Goal: Share content

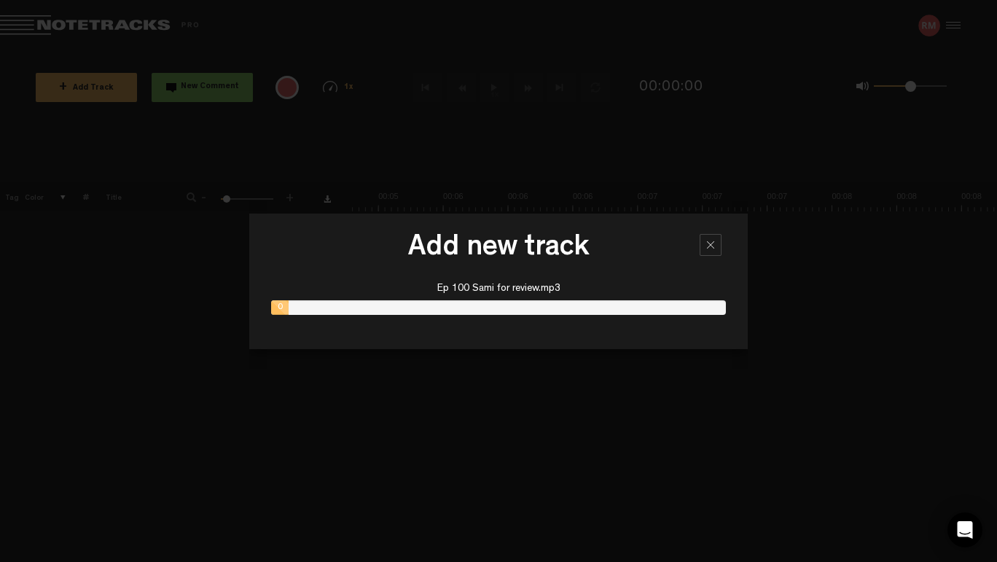
scroll to position [0, 1137]
click at [717, 246] on div at bounding box center [711, 245] width 22 height 22
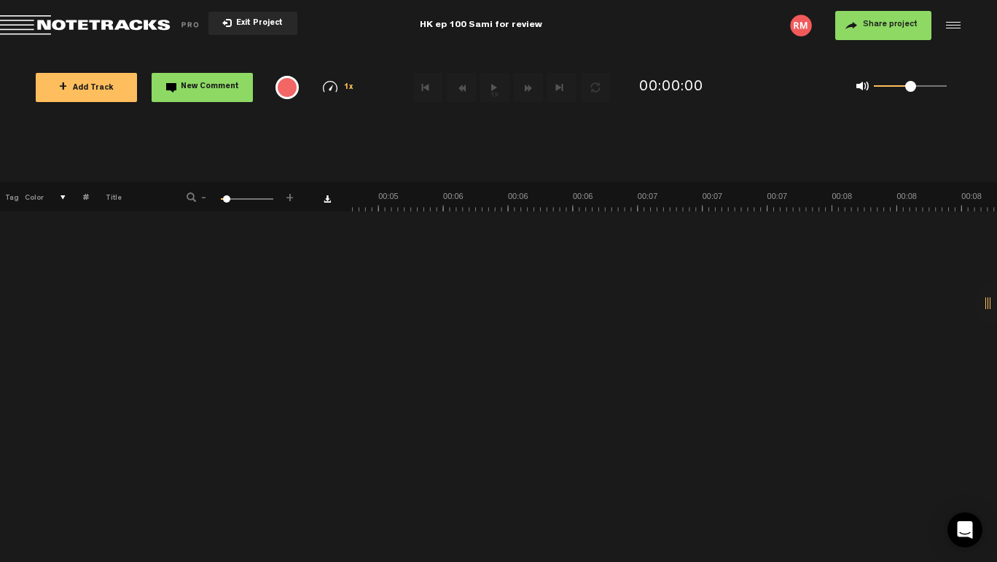
click at [95, 92] on span "+ Add Track" at bounding box center [86, 89] width 55 height 8
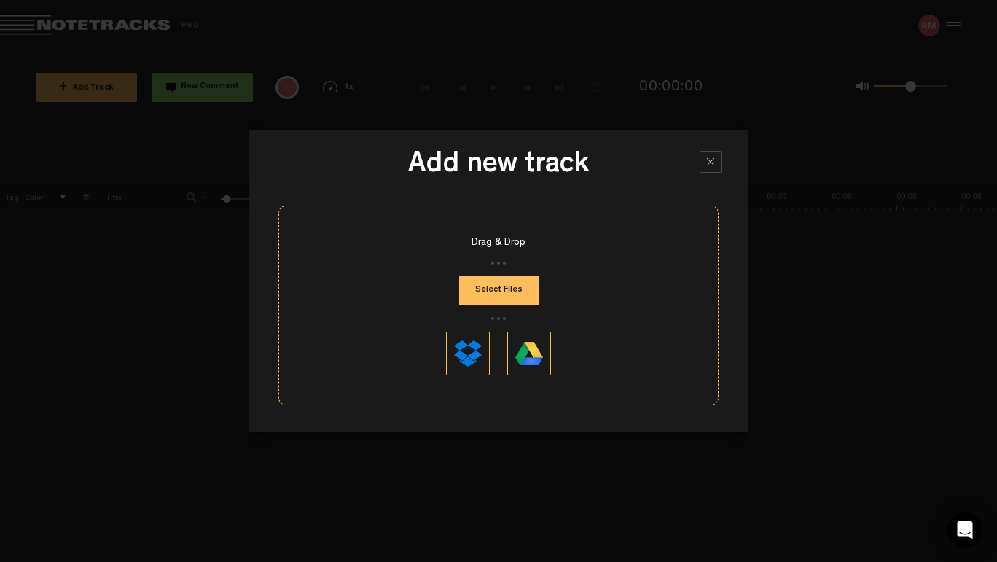
click at [490, 284] on button "Select Files" at bounding box center [498, 290] width 79 height 29
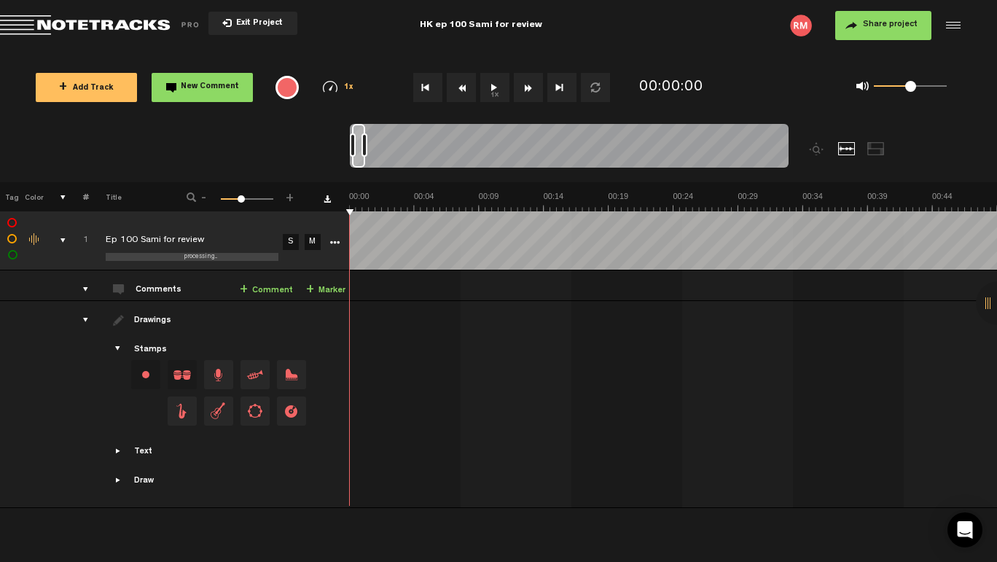
click at [887, 40] on button "Share project" at bounding box center [883, 25] width 96 height 29
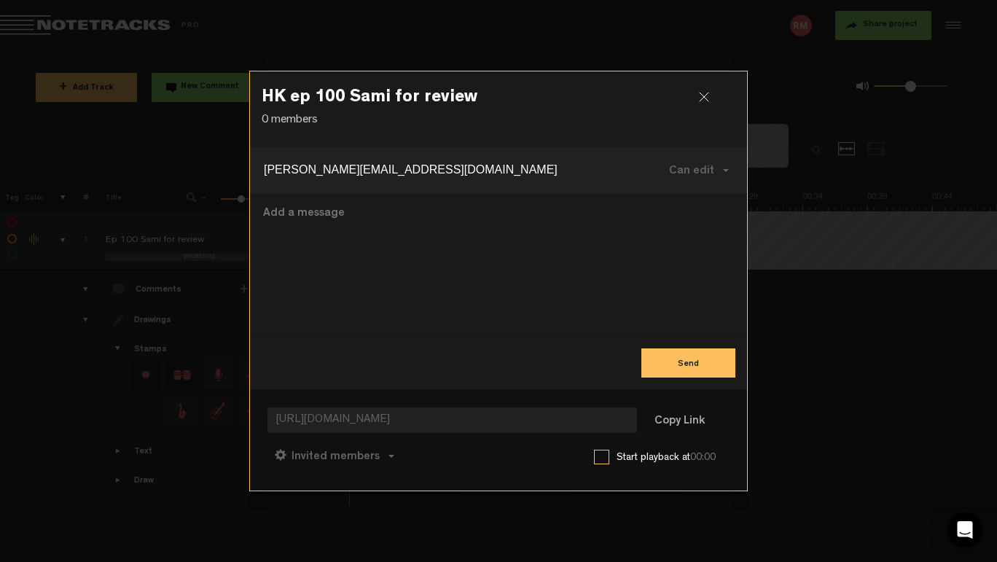
type input "[PERSON_NAME][EMAIL_ADDRESS][DOMAIN_NAME]"
click at [389, 219] on textarea at bounding box center [499, 265] width 474 height 120
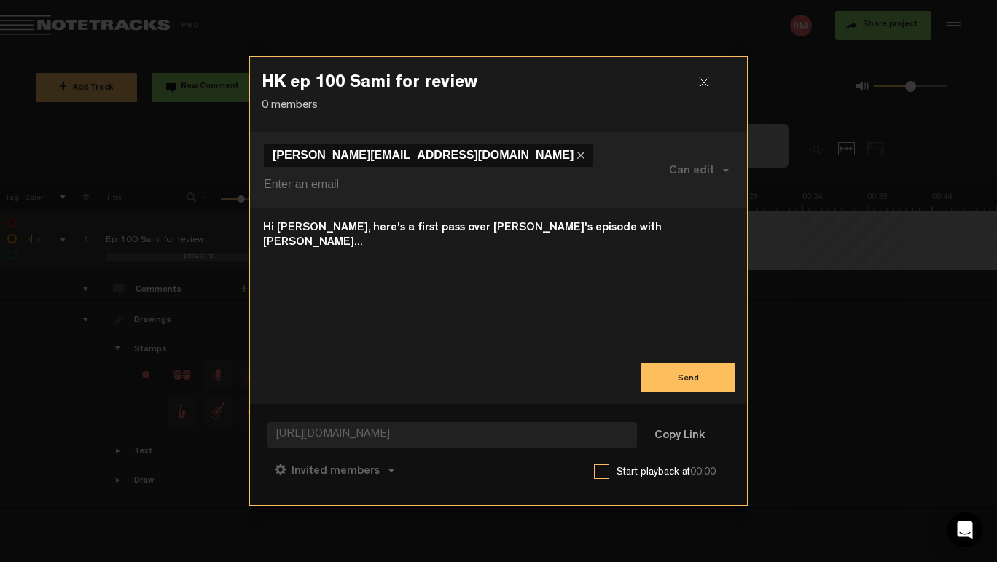
type textarea "Hi [PERSON_NAME], here's a first pass over [PERSON_NAME]'s episode with [PERSON…"
click at [684, 369] on button "Send" at bounding box center [689, 377] width 94 height 29
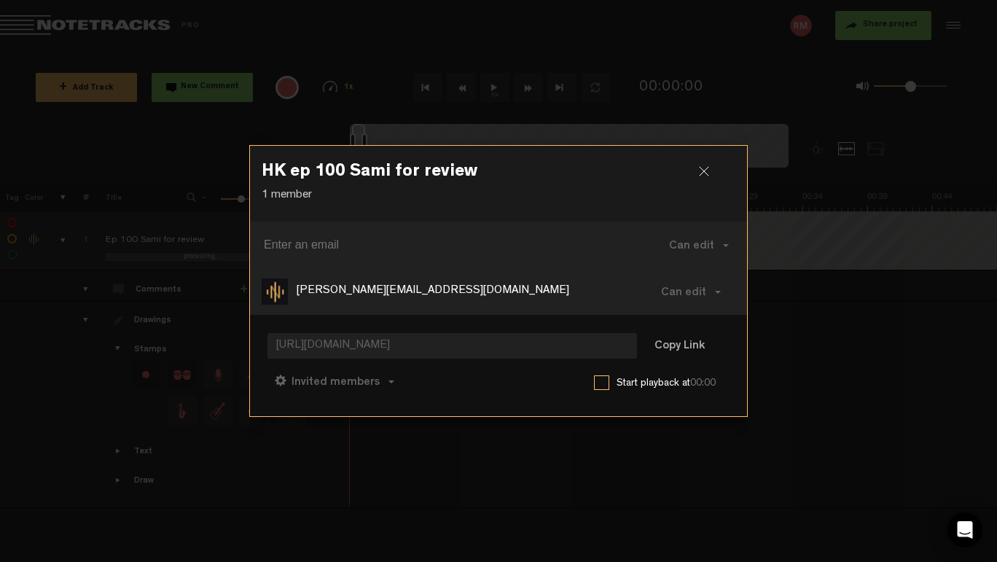
click at [704, 175] on div at bounding box center [710, 177] width 22 height 22
